Goal: Navigation & Orientation: Find specific page/section

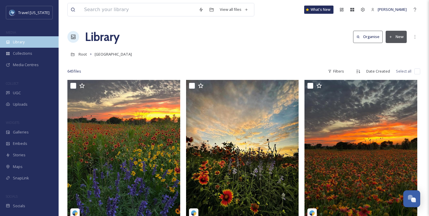
click at [18, 41] on span "Library" at bounding box center [19, 42] width 12 height 6
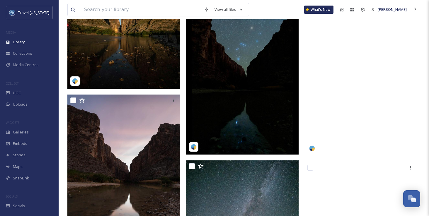
scroll to position [337, 0]
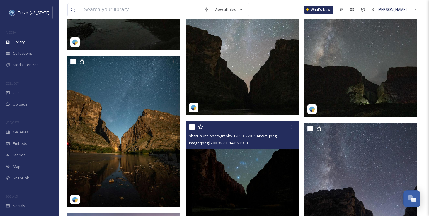
click at [241, 142] on span "image/jpeg | 200.96 kB | 1439 x 1938" at bounding box center [218, 142] width 59 height 5
click at [244, 150] on img at bounding box center [242, 197] width 113 height 152
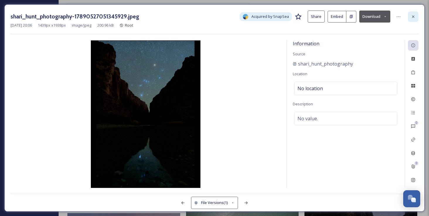
click at [413, 16] on icon at bounding box center [413, 16] width 2 height 2
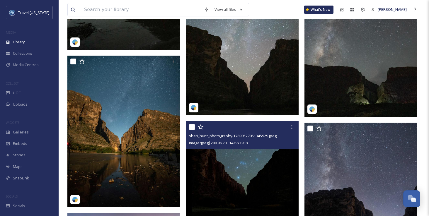
click at [245, 98] on img at bounding box center [242, 39] width 113 height 152
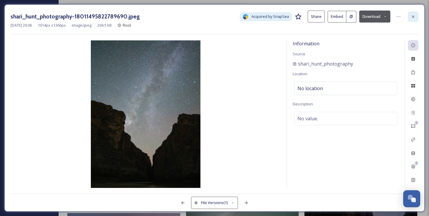
click at [413, 17] on icon at bounding box center [413, 16] width 2 height 2
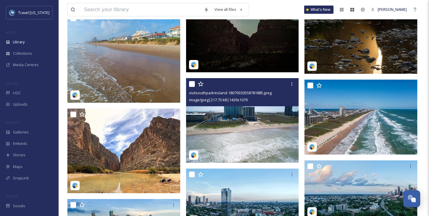
scroll to position [698, 0]
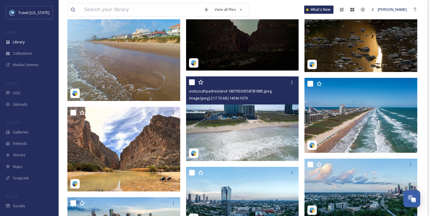
click at [246, 123] on img at bounding box center [242, 118] width 113 height 85
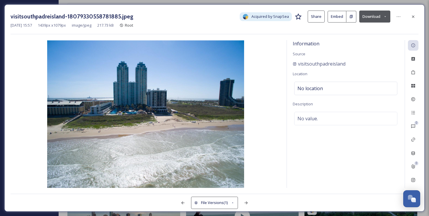
click at [414, 16] on icon at bounding box center [413, 16] width 2 height 2
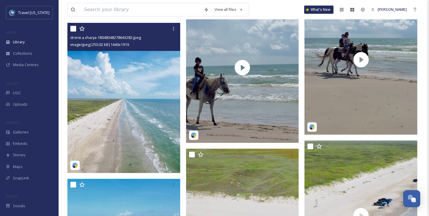
scroll to position [934, 0]
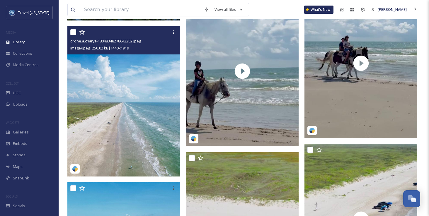
click at [126, 88] on img at bounding box center [123, 101] width 113 height 150
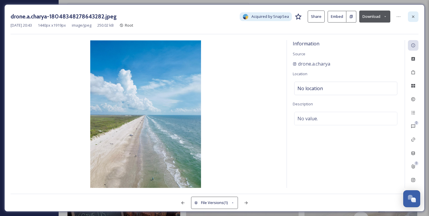
click at [414, 15] on icon at bounding box center [413, 16] width 5 height 5
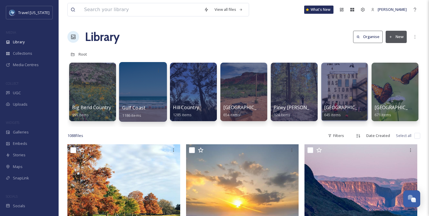
click at [145, 96] on div at bounding box center [143, 92] width 48 height 60
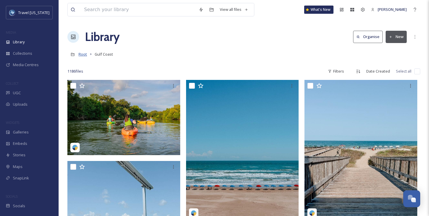
click at [80, 55] on span "Root" at bounding box center [83, 54] width 8 height 5
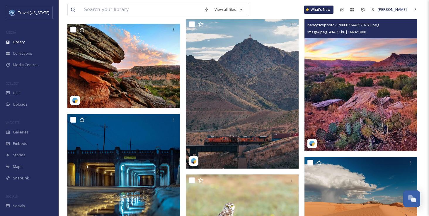
scroll to position [1511, 0]
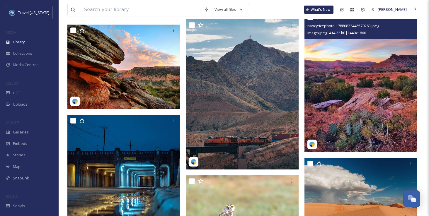
click at [328, 64] on img at bounding box center [360, 81] width 113 height 141
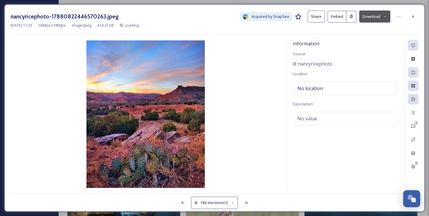
drag, startPoint x: 416, startPoint y: 16, endPoint x: 411, endPoint y: 19, distance: 6.0
click at [416, 16] on div at bounding box center [413, 16] width 11 height 11
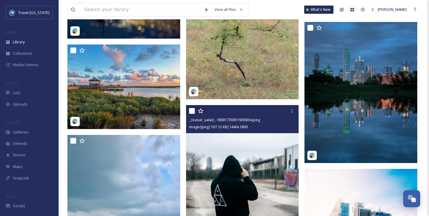
scroll to position [1854, 0]
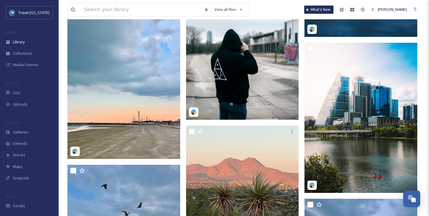
click at [259, 101] on img at bounding box center [242, 49] width 113 height 141
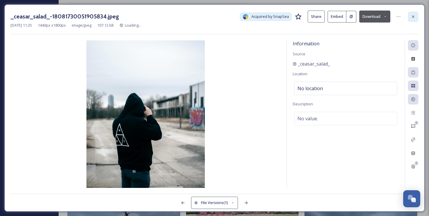
click at [413, 19] on div at bounding box center [413, 16] width 11 height 11
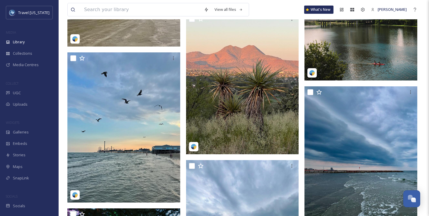
scroll to position [2126, 0]
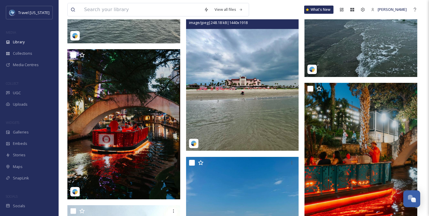
click at [250, 107] on img at bounding box center [242, 76] width 113 height 150
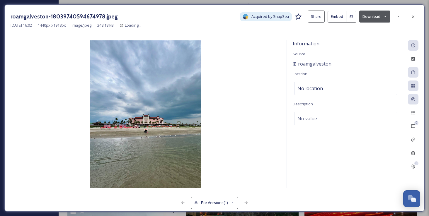
drag, startPoint x: 412, startPoint y: 15, endPoint x: 406, endPoint y: 18, distance: 6.6
click at [412, 15] on icon at bounding box center [413, 16] width 5 height 5
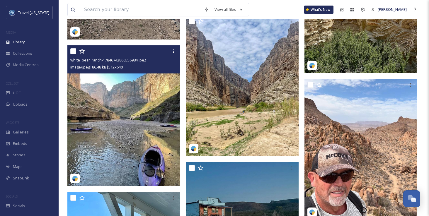
scroll to position [2589, 0]
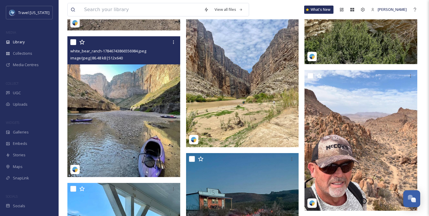
click at [139, 132] on img at bounding box center [123, 106] width 113 height 141
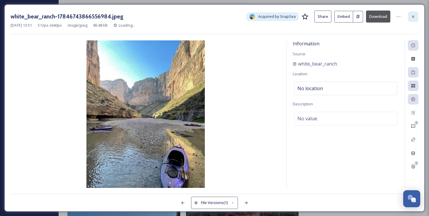
click at [414, 18] on icon at bounding box center [413, 16] width 5 height 5
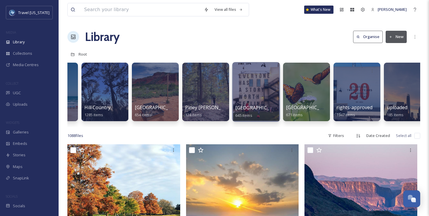
scroll to position [0, 101]
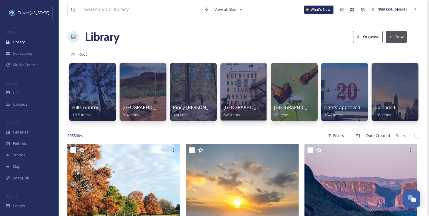
click at [154, 133] on div "1088 file s Filters Date Created Select all" at bounding box center [243, 135] width 353 height 11
